Goal: Information Seeking & Learning: Learn about a topic

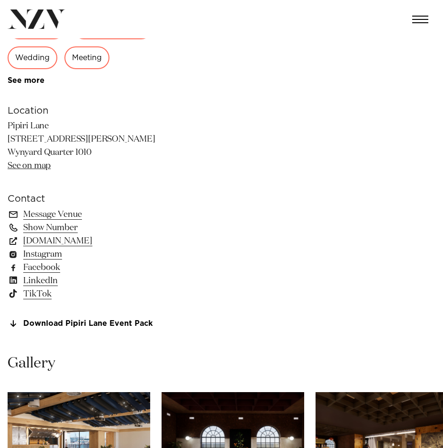
scroll to position [663, 0]
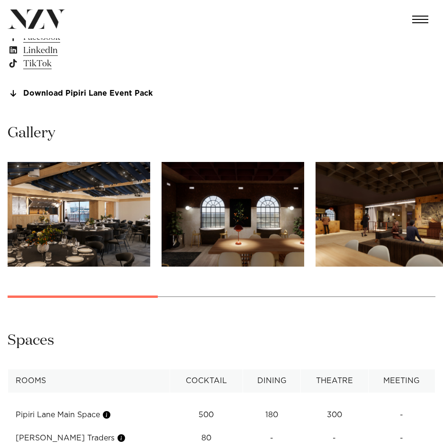
click at [98, 229] on img "1 / 8" at bounding box center [79, 214] width 143 height 105
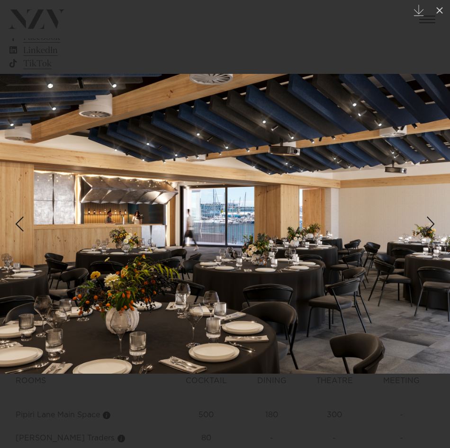
click at [428, 232] on div "Next slide" at bounding box center [430, 224] width 13 height 18
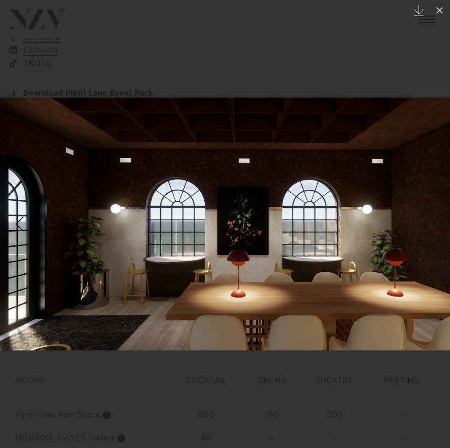
click at [436, 224] on div "Next slide" at bounding box center [430, 224] width 13 height 18
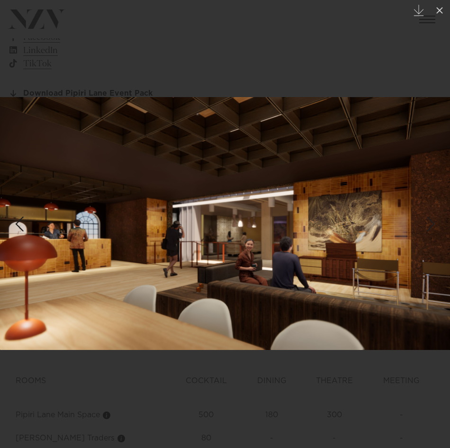
click at [435, 223] on div "Next slide" at bounding box center [430, 224] width 13 height 18
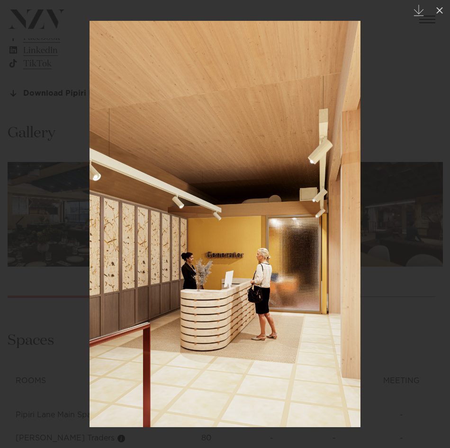
click at [435, 223] on div "Next slide" at bounding box center [430, 224] width 13 height 18
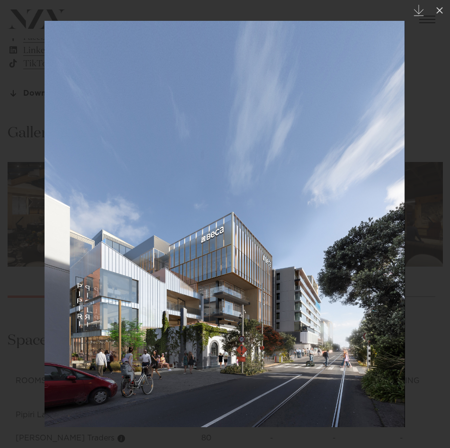
click at [432, 225] on div "Next slide" at bounding box center [430, 224] width 13 height 18
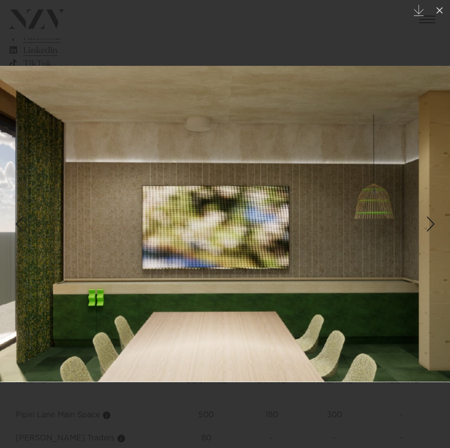
click at [432, 225] on div "Next slide" at bounding box center [430, 224] width 13 height 18
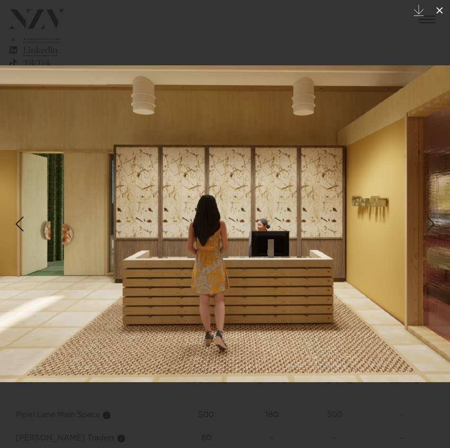
click at [441, 9] on icon at bounding box center [439, 10] width 11 height 11
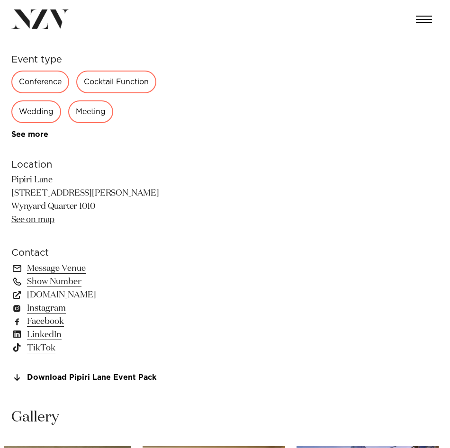
scroll to position [568, 0]
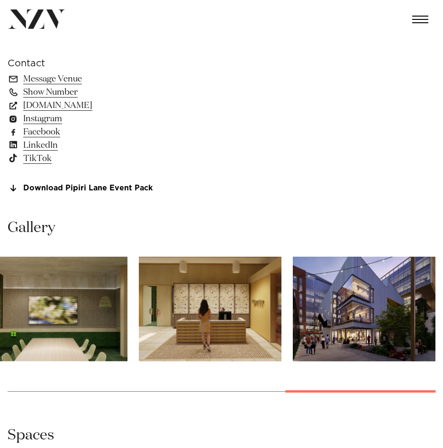
click at [10, 310] on img "6 / 8" at bounding box center [56, 309] width 143 height 105
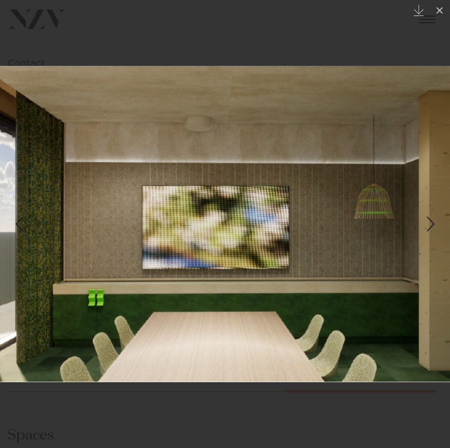
click at [22, 231] on div "Previous slide" at bounding box center [19, 224] width 13 height 18
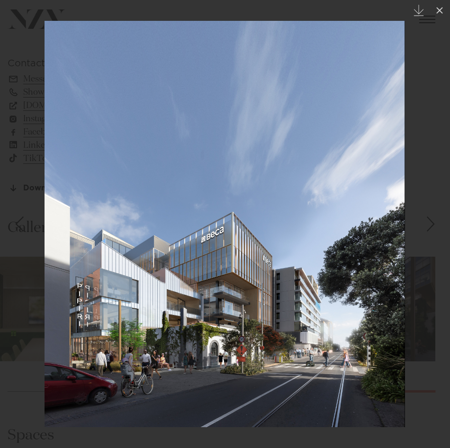
click at [22, 230] on div "Previous slide" at bounding box center [19, 224] width 13 height 18
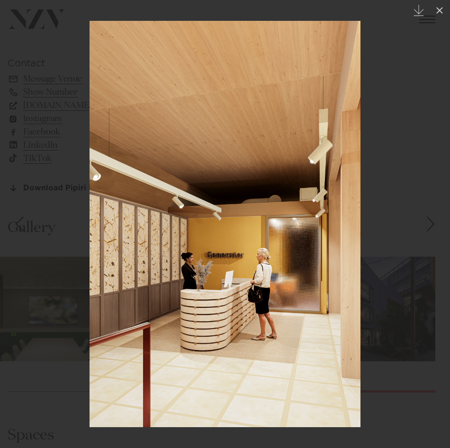
click at [22, 230] on div "Previous slide" at bounding box center [19, 224] width 13 height 18
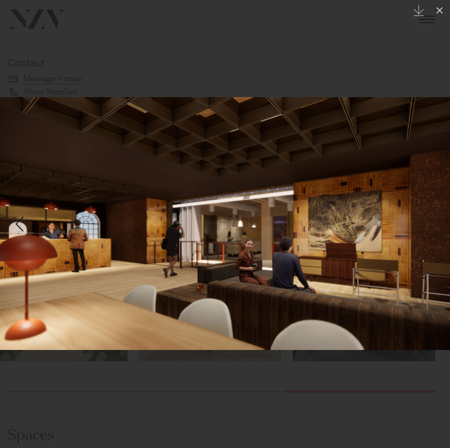
click at [22, 230] on div "Previous slide" at bounding box center [19, 224] width 13 height 18
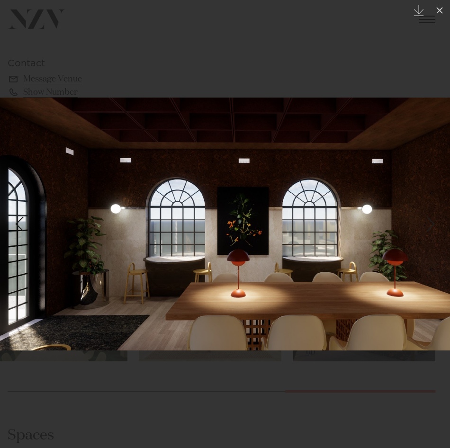
click at [22, 230] on div "Previous slide" at bounding box center [19, 224] width 13 height 18
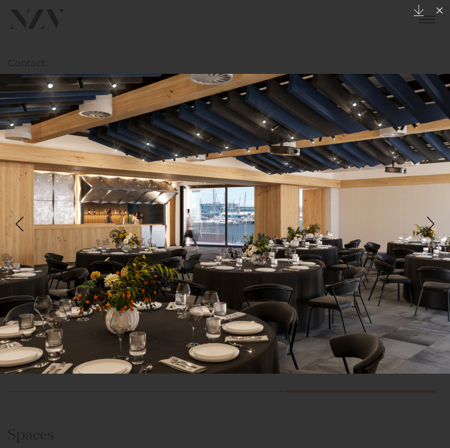
click at [420, 14] on icon "Created with Sketch." at bounding box center [418, 10] width 11 height 11
